Goal: Transaction & Acquisition: Purchase product/service

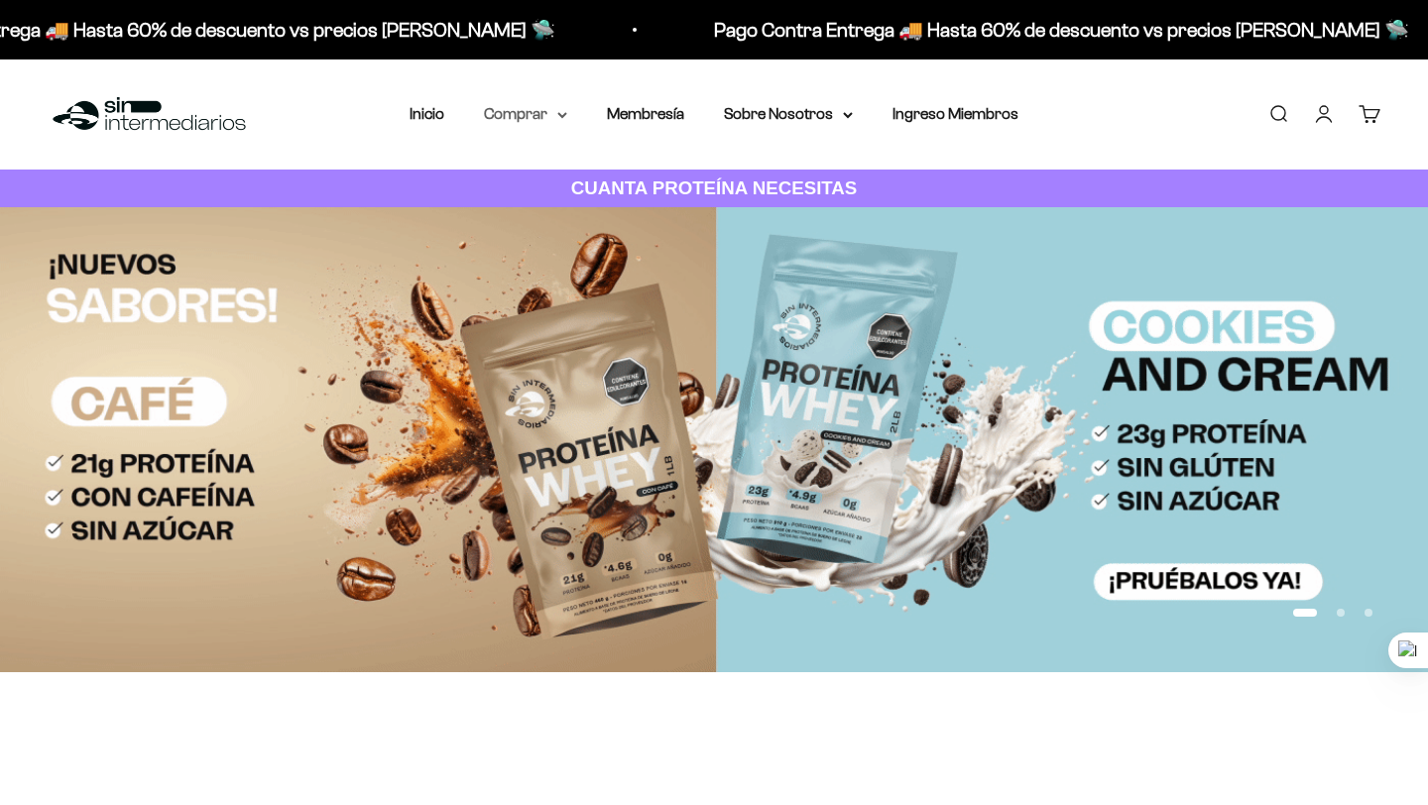
click at [542, 117] on summary "Comprar" at bounding box center [525, 114] width 83 height 26
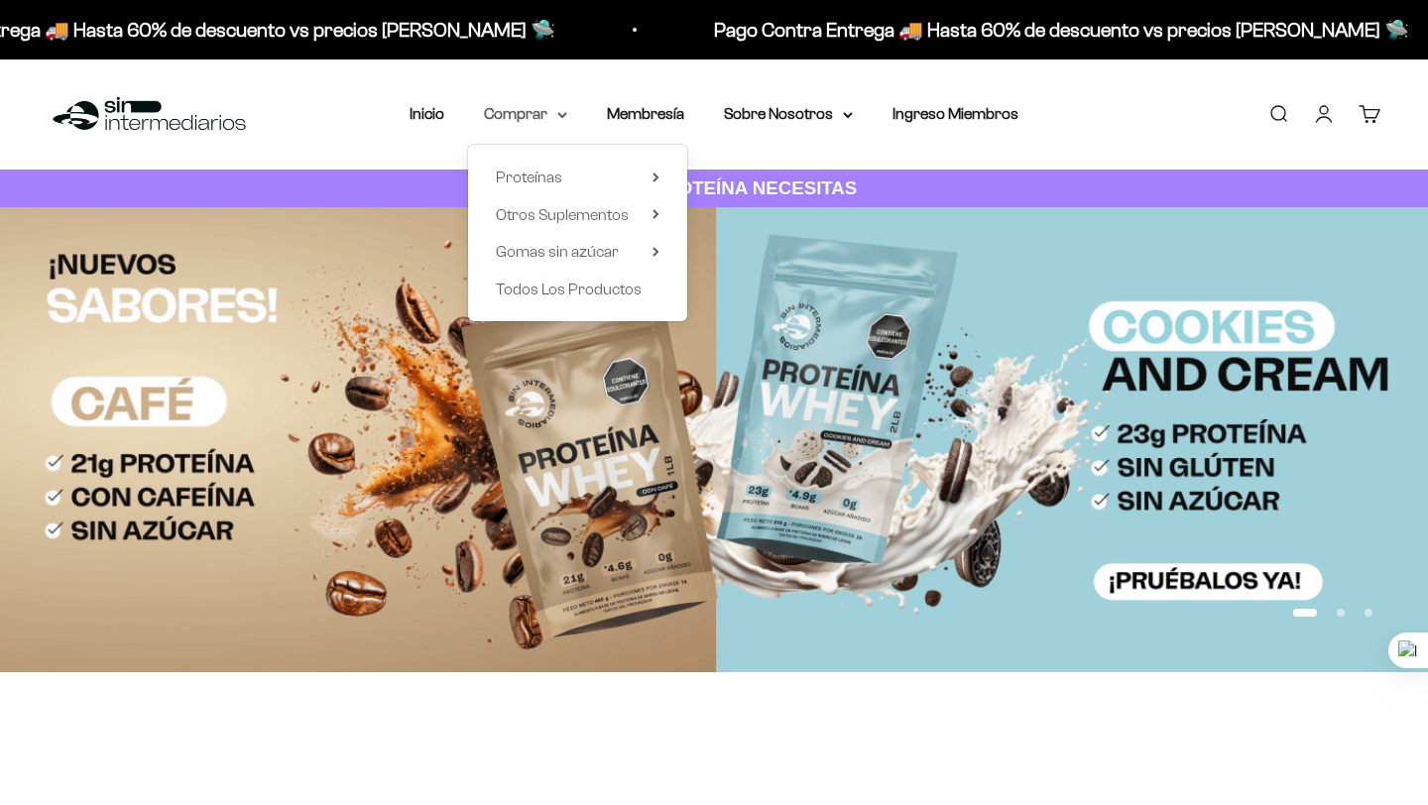
click at [542, 117] on summary "Comprar" at bounding box center [525, 114] width 83 height 26
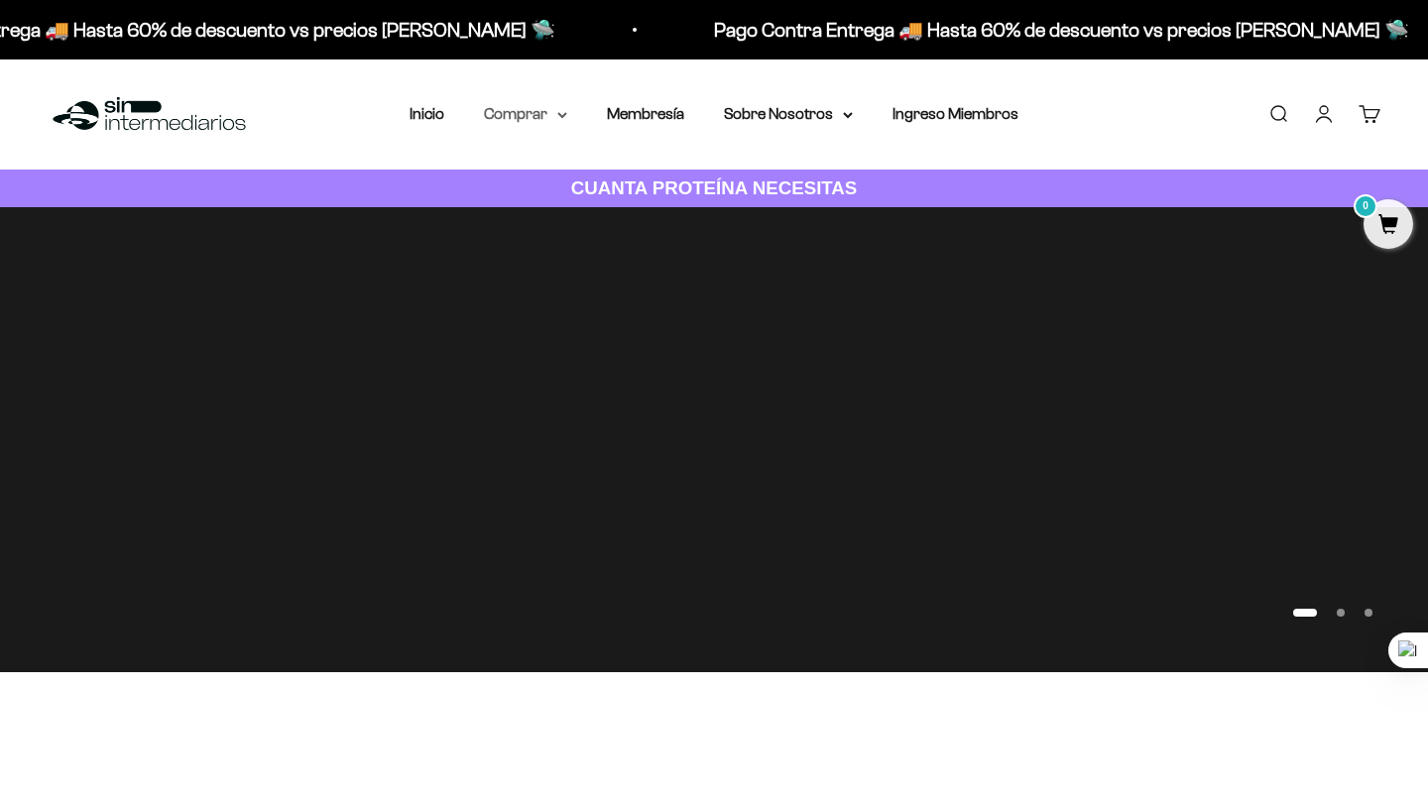
click at [559, 116] on icon at bounding box center [562, 115] width 10 height 7
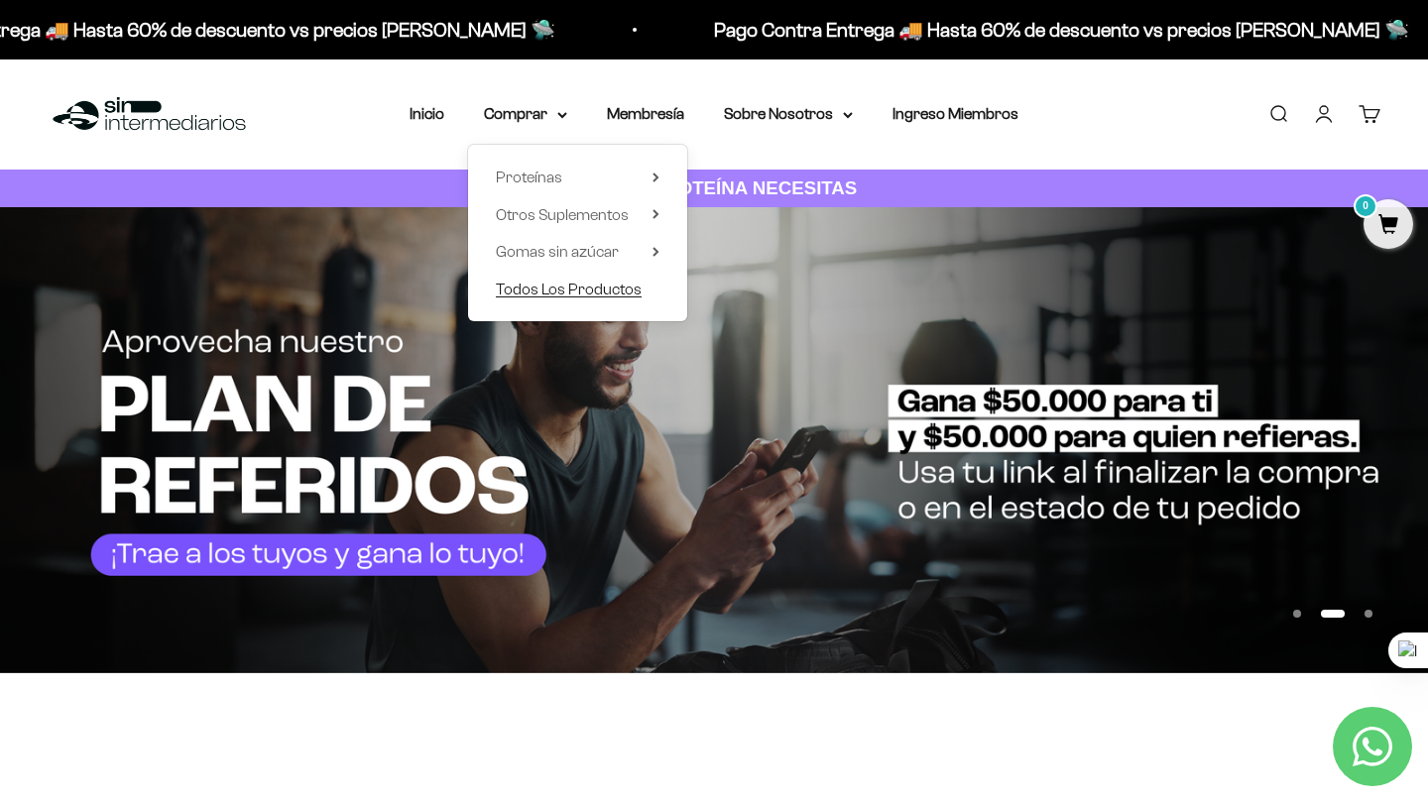
click at [594, 281] on span "Todos Los Productos" at bounding box center [569, 289] width 146 height 17
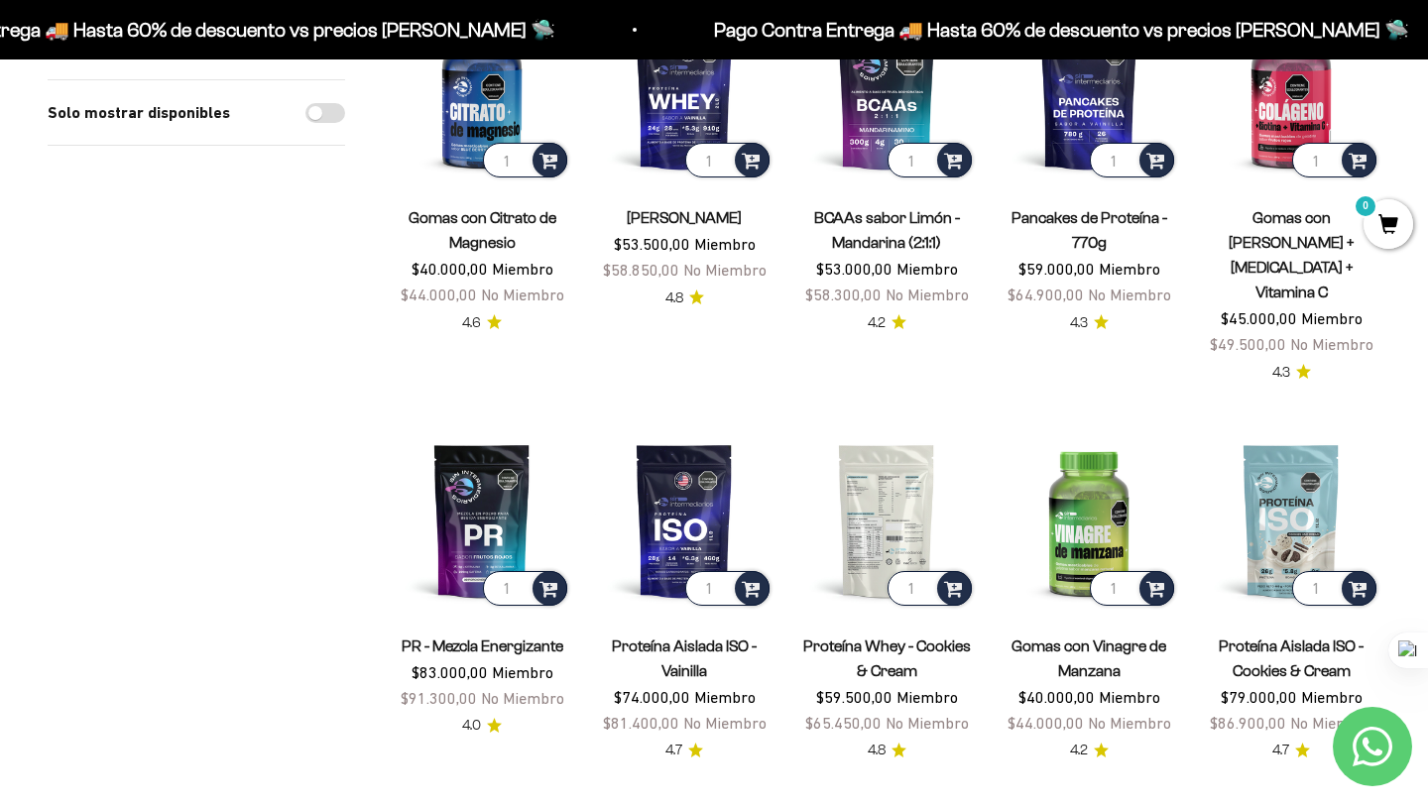
scroll to position [713, 0]
